Goal: Navigation & Orientation: Find specific page/section

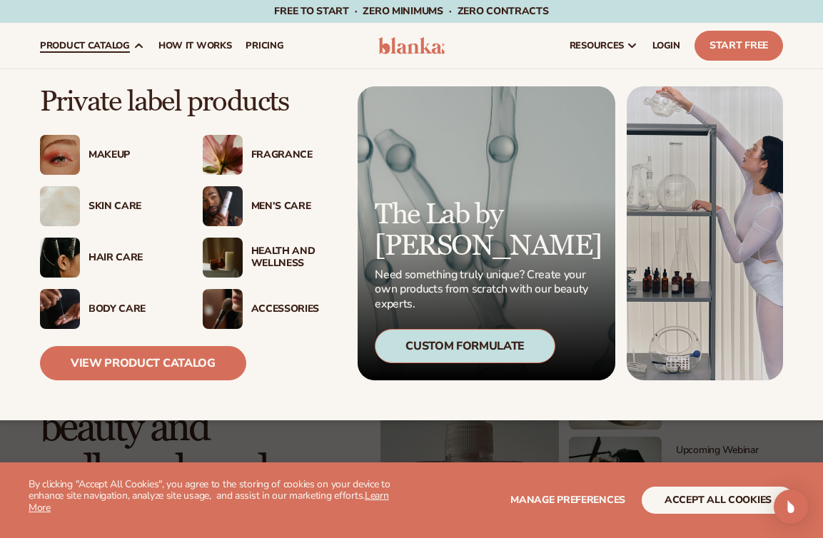
click at [111, 161] on div "Makeup" at bounding box center [132, 155] width 86 height 12
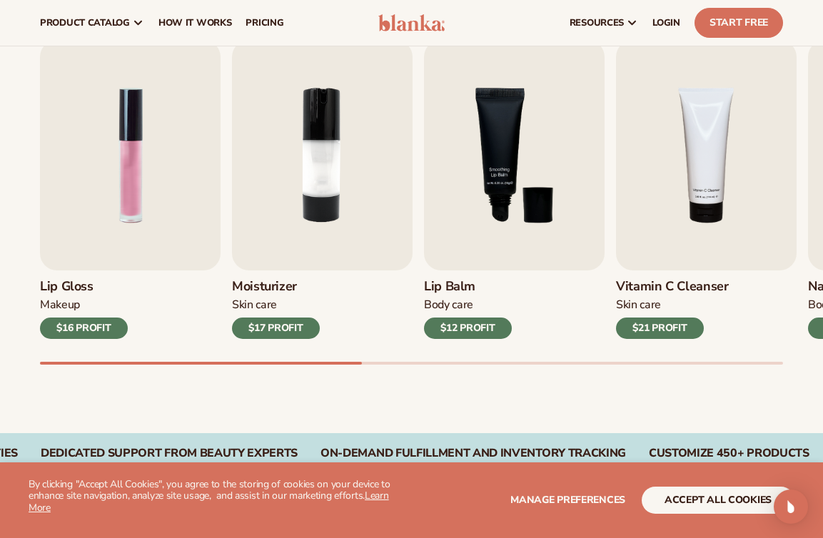
scroll to position [453, 0]
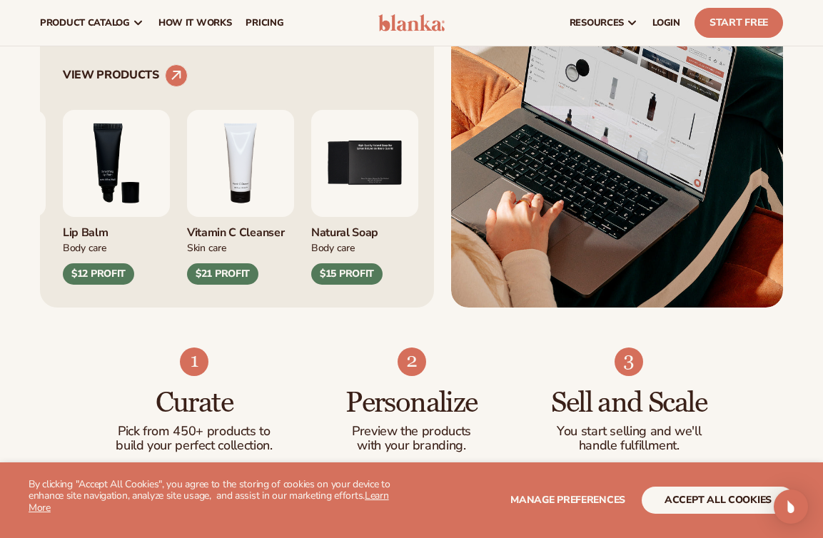
scroll to position [560, 0]
